Goal: Transaction & Acquisition: Book appointment/travel/reservation

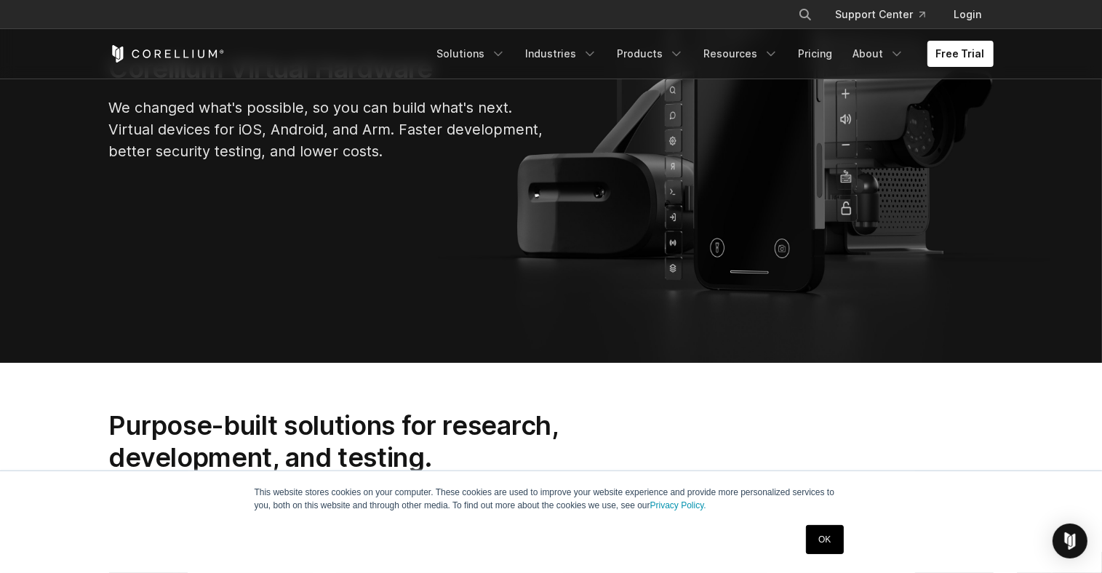
scroll to position [364, 0]
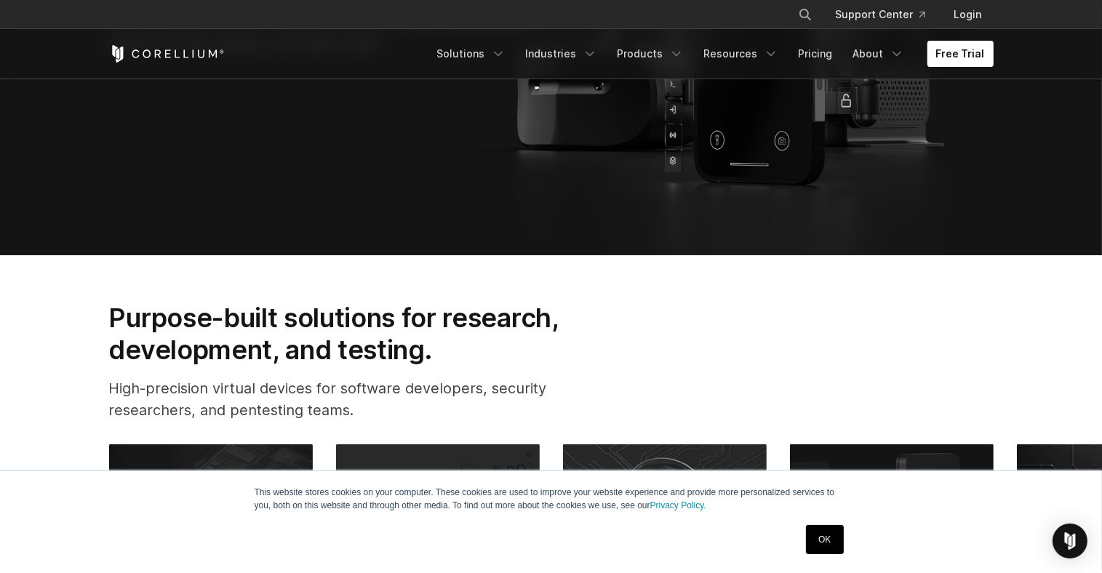
click at [958, 61] on link "Free Trial" at bounding box center [961, 54] width 66 height 26
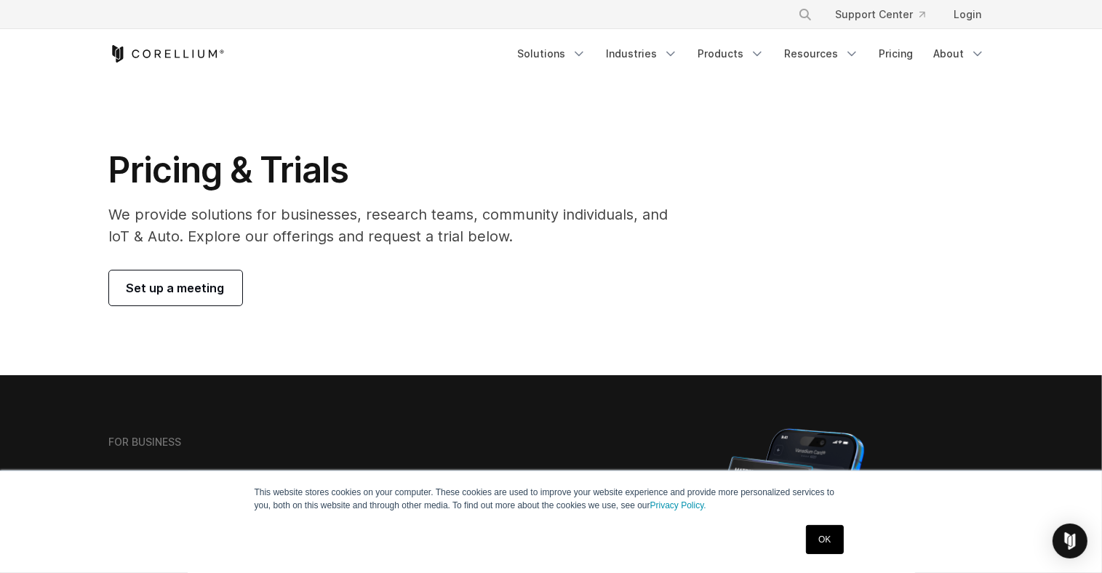
click at [162, 286] on span "Set up a meeting" at bounding box center [176, 287] width 98 height 17
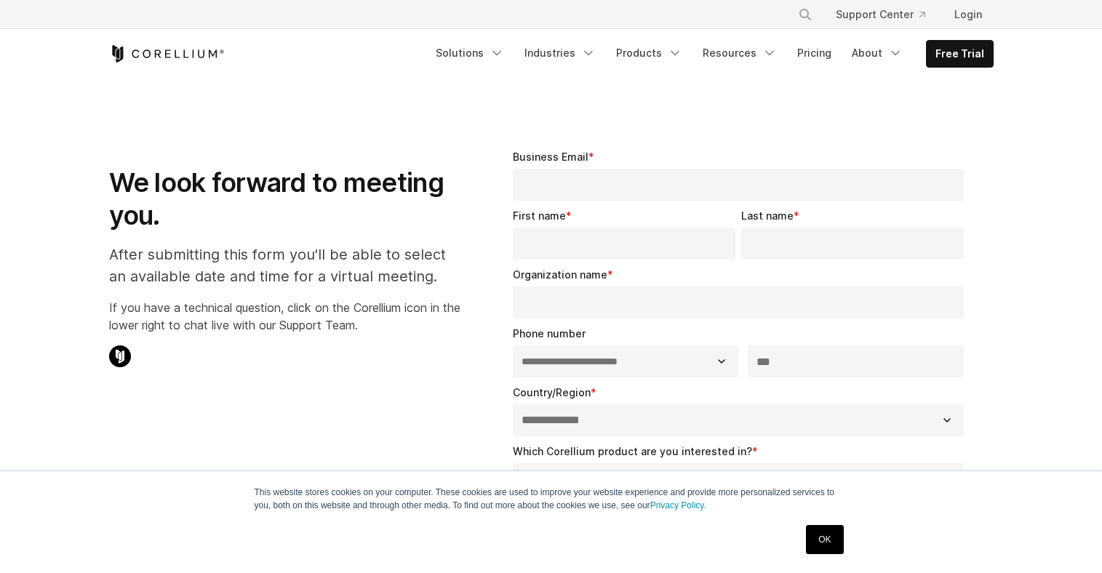
select select "**"
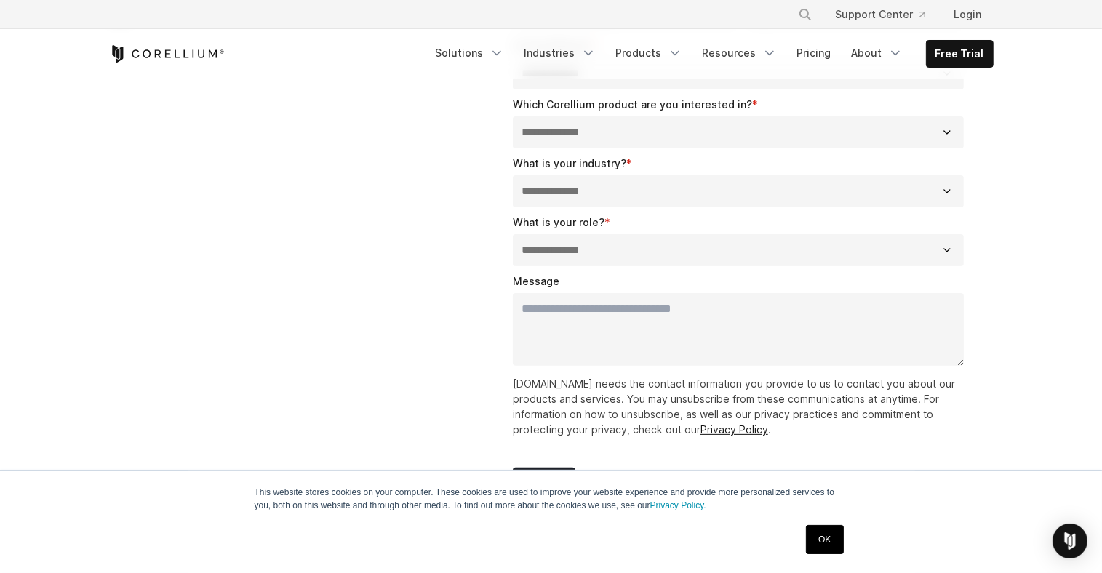
scroll to position [364, 0]
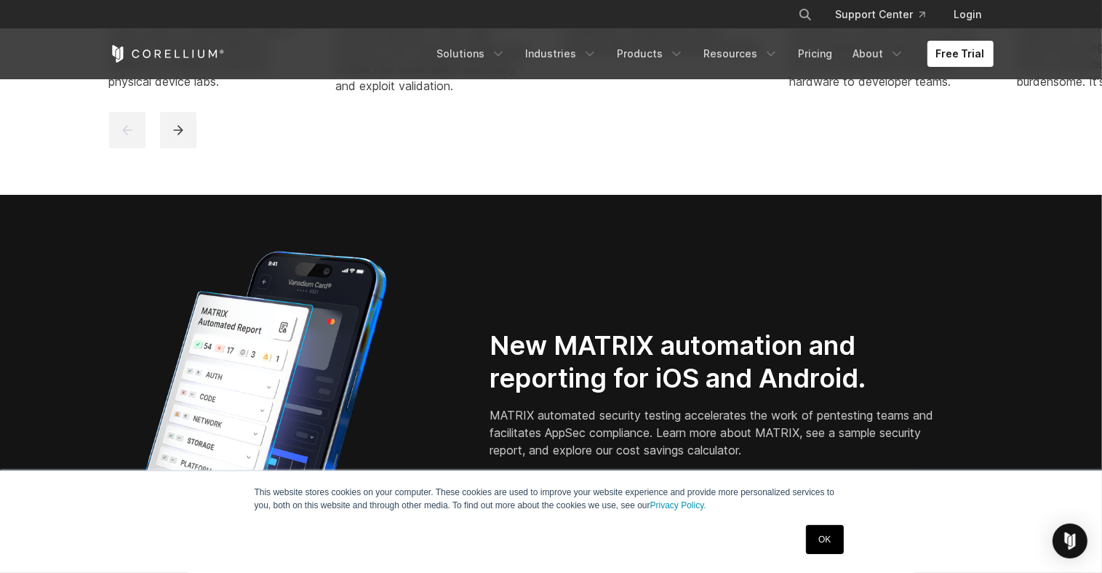
scroll to position [1212, 0]
